Goal: Find specific page/section: Find specific page/section

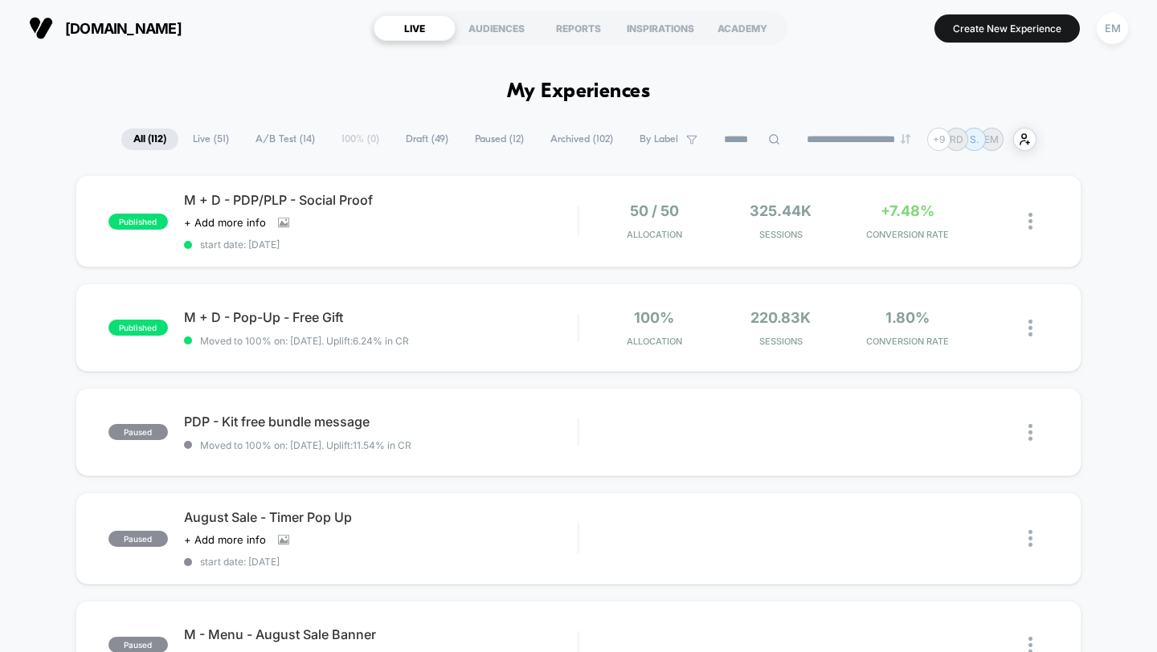
click at [121, 141] on span "All ( 112 )" at bounding box center [149, 140] width 57 height 22
click at [1027, 225] on div at bounding box center [1023, 221] width 51 height 38
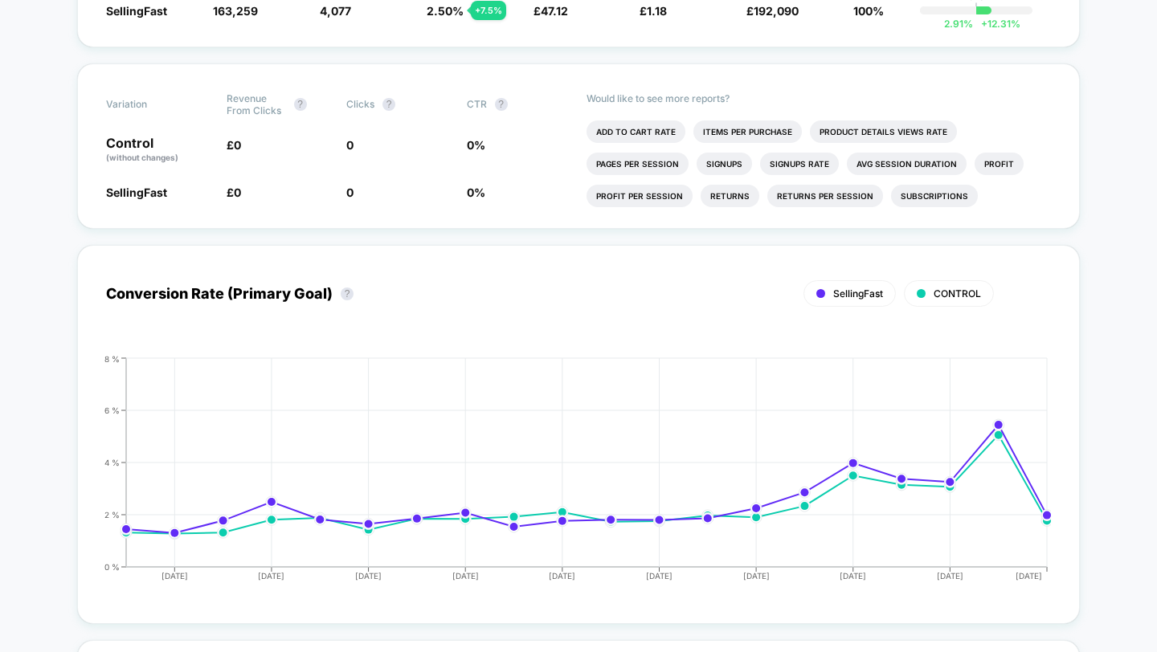
scroll to position [704, 0]
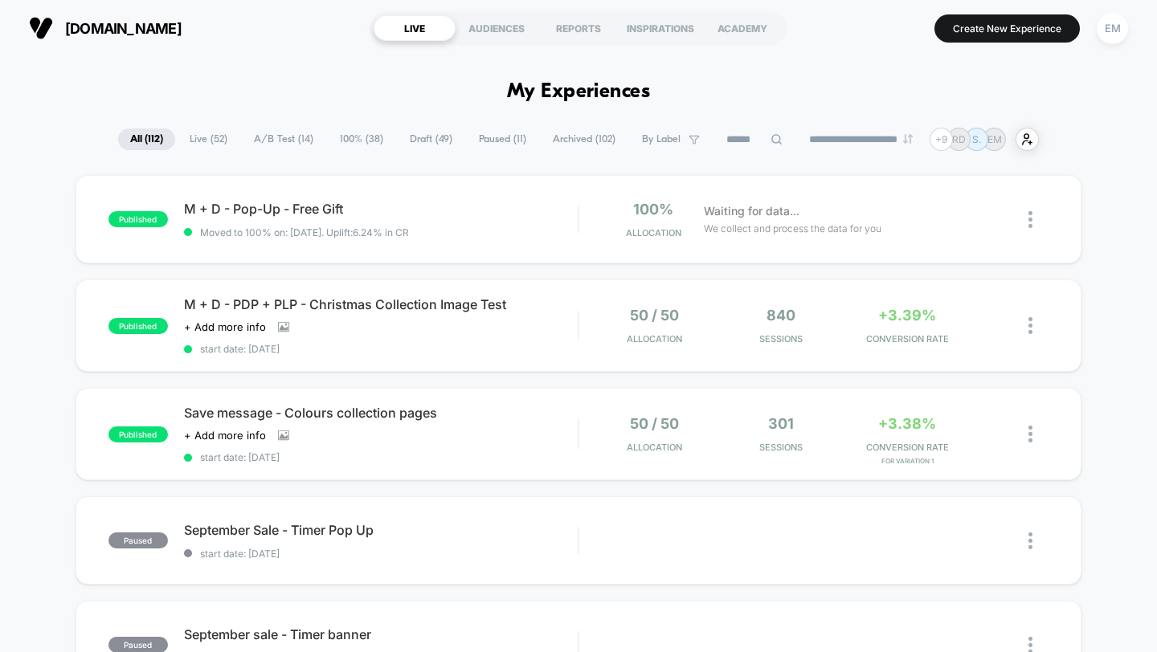
click at [218, 140] on span "Live ( 52 )" at bounding box center [209, 140] width 62 height 22
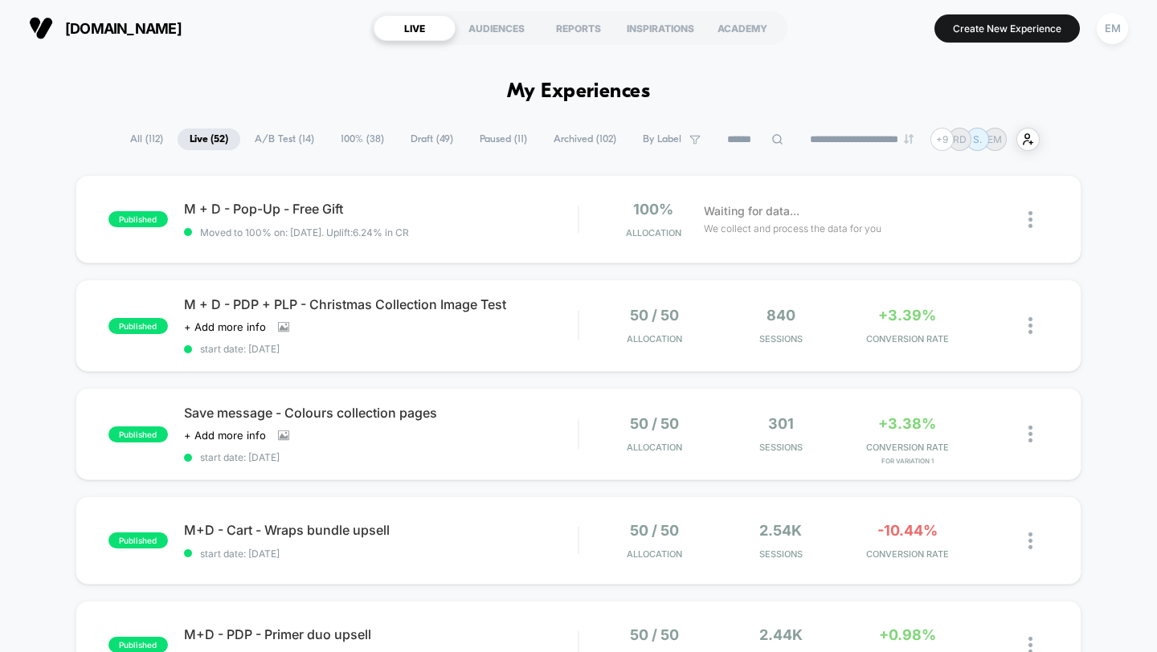
click at [266, 139] on span "A/B Test ( 14 )" at bounding box center [285, 140] width 84 height 22
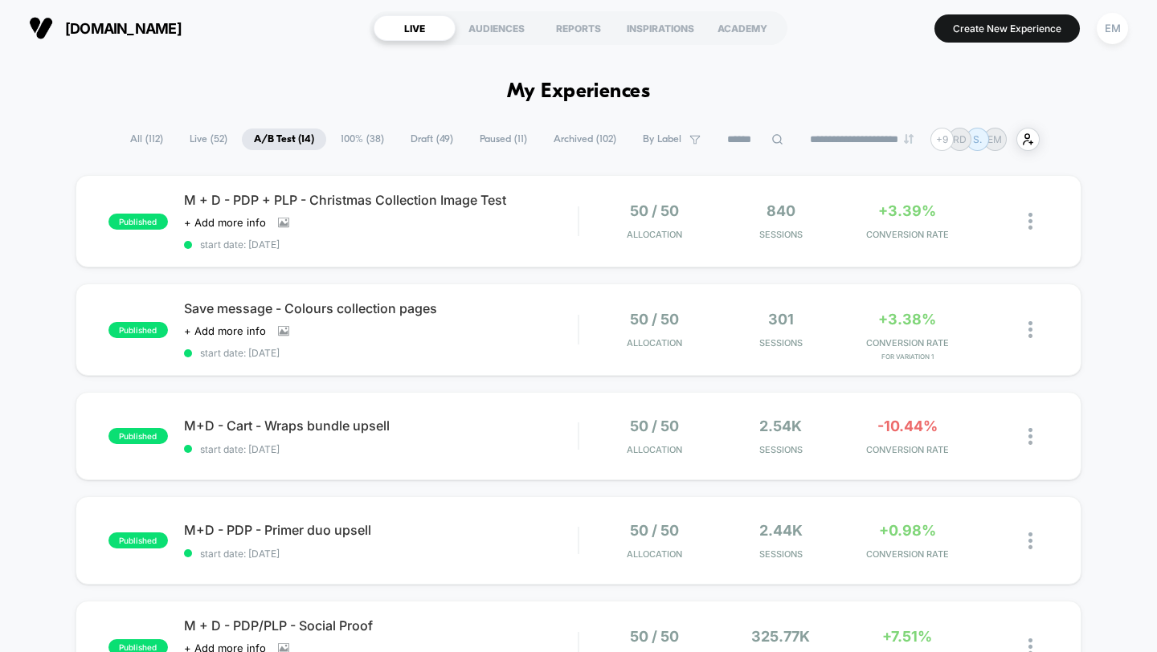
click at [132, 129] on span "All ( 112 )" at bounding box center [146, 140] width 57 height 22
